Goal: Contribute content

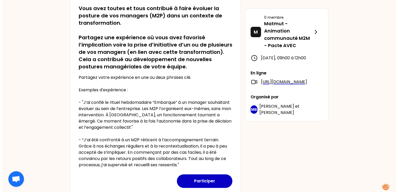
scroll to position [117, 0]
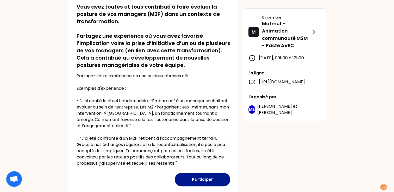
click at [199, 180] on button "Participer" at bounding box center [203, 180] width 56 height 14
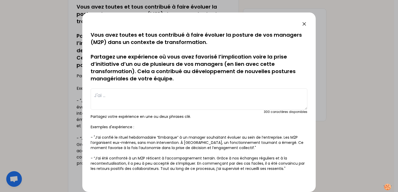
click at [102, 93] on textarea at bounding box center [199, 99] width 217 height 21
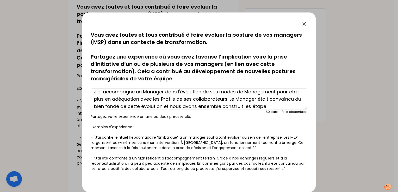
scroll to position [11, 0]
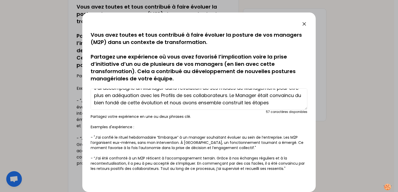
click at [241, 91] on textarea "J'ai accompagné un Manager dans l'évolution de ses modes de Management pour êtr…" at bounding box center [199, 99] width 217 height 21
click at [152, 99] on textarea "J'ai accompagné un Manager dans l'évolution de ses modes de Management pour êtr…" at bounding box center [199, 99] width 217 height 21
click at [119, 107] on textarea "J'ai accompagné un Manager dans l'évolution de ses modes de Management pour êtr…" at bounding box center [199, 99] width 217 height 21
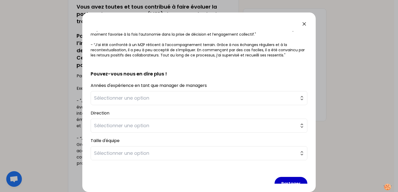
scroll to position [115, 0]
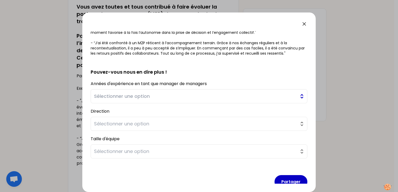
type textarea "J'ai accompagné un Manager dans l'évolution de ses modes de Management pour êtr…"
click at [140, 94] on span "Sélectionner une option" at bounding box center [195, 96] width 203 height 7
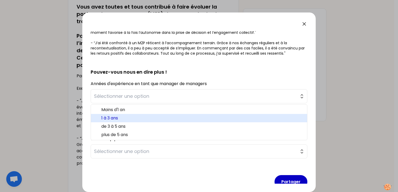
click at [120, 118] on span "1 à 3 ans" at bounding box center [202, 118] width 202 height 6
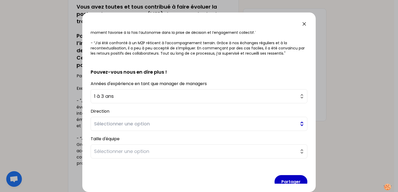
click at [120, 122] on span "Sélectionner une option" at bounding box center [195, 123] width 203 height 7
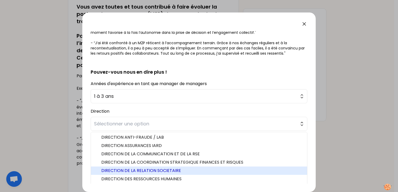
click at [157, 170] on span "DIRECTION DE LA RELATION SOCIETAIRE" at bounding box center [202, 171] width 202 height 6
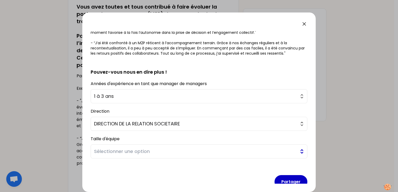
click at [150, 152] on span "Sélectionner une option" at bounding box center [195, 151] width 203 height 7
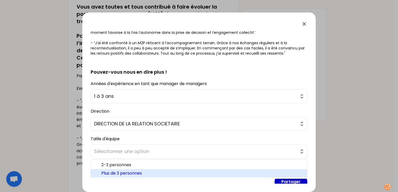
click at [150, 174] on span "Plus de 3 personnes" at bounding box center [202, 173] width 202 height 6
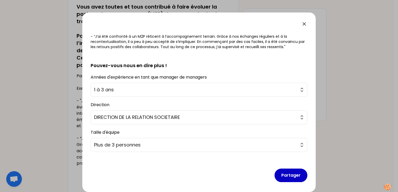
scroll to position [124, 0]
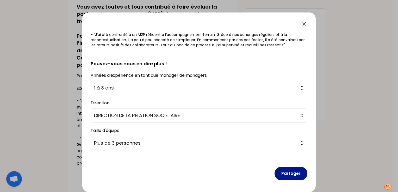
click at [288, 173] on button "Partager" at bounding box center [291, 174] width 33 height 14
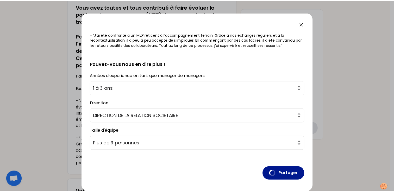
scroll to position [0, 0]
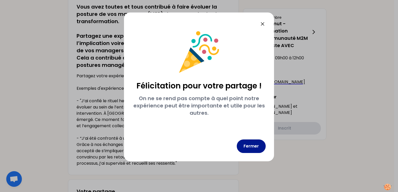
click at [251, 146] on button "Fermer" at bounding box center [251, 147] width 29 height 14
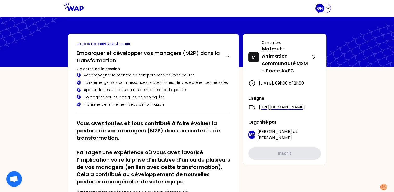
click at [327, 8] on icon "button" at bounding box center [328, 9] width 3 height 2
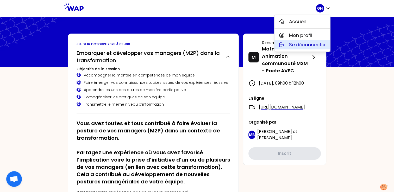
click at [322, 42] on span "Se déconnecter" at bounding box center [307, 44] width 37 height 7
